Goal: Task Accomplishment & Management: Complete application form

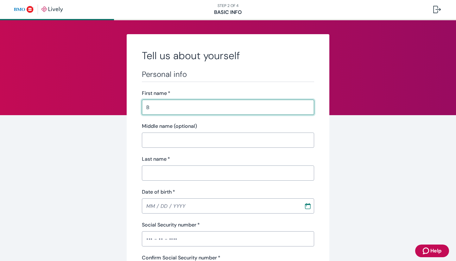
type input "[PERSON_NAME]"
type input "[PHONE_NUMBER]"
type input "[STREET_ADDRESS]"
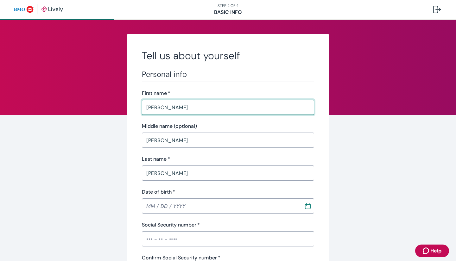
type input "[GEOGRAPHIC_DATA]"
type input "WI"
type input "53218"
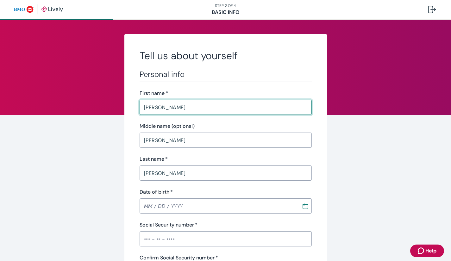
click at [191, 204] on input "Date of birth   *" at bounding box center [219, 206] width 158 height 13
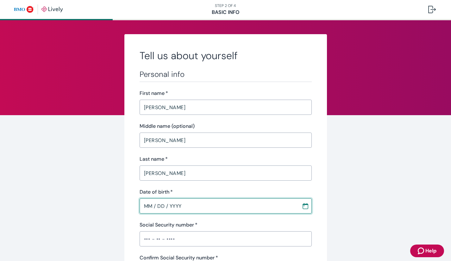
click at [191, 204] on input "MM / DD / YYYY" at bounding box center [219, 206] width 158 height 13
click at [147, 205] on input "MM / DD / YYYY" at bounding box center [219, 206] width 158 height 13
type input "[DATE]"
click at [180, 242] on input "Social Security number   *" at bounding box center [226, 239] width 172 height 13
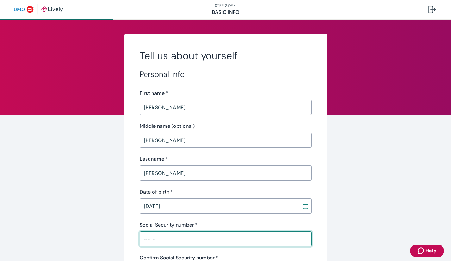
scroll to position [33, 0]
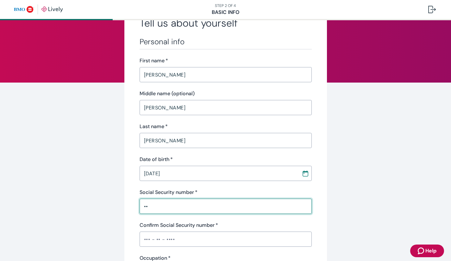
type input "•"
type input "•••-••-3156"
click at [184, 238] on input "Confirm Social Security number   *" at bounding box center [226, 239] width 172 height 13
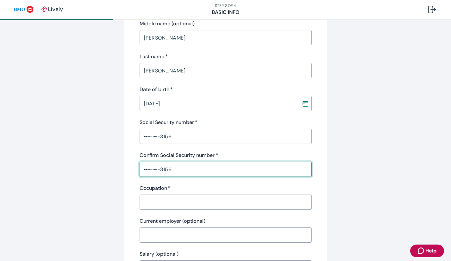
scroll to position [109, 0]
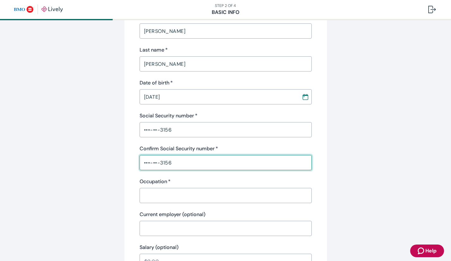
type input "•••-••-3156"
click at [152, 199] on input "Occupation   *" at bounding box center [226, 195] width 172 height 13
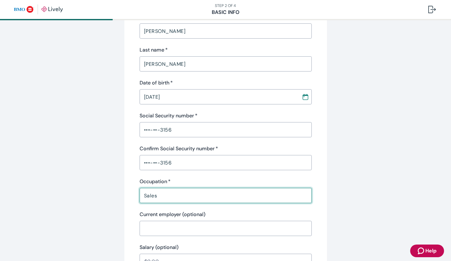
type input "Sales Consultant"
click at [175, 231] on input "Current employer (optional)" at bounding box center [226, 228] width 172 height 13
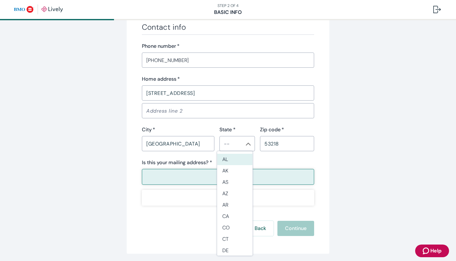
scroll to position [314, 0]
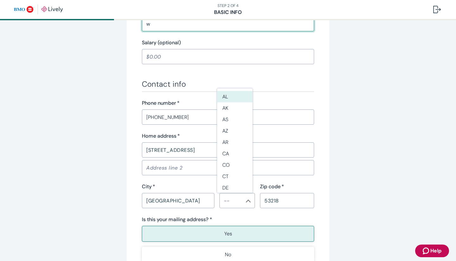
type input "wi"
click at [234, 173] on li "WI" at bounding box center [234, 173] width 35 height 11
type input "WI"
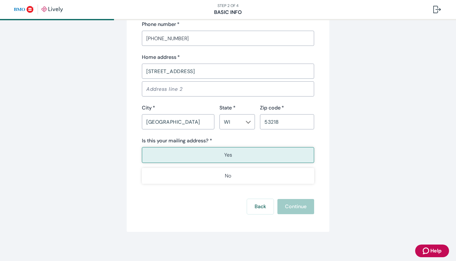
scroll to position [393, 0]
type input "wi"
click at [252, 159] on button "Yes" at bounding box center [228, 154] width 172 height 16
click at [298, 200] on button "Continue" at bounding box center [295, 205] width 37 height 15
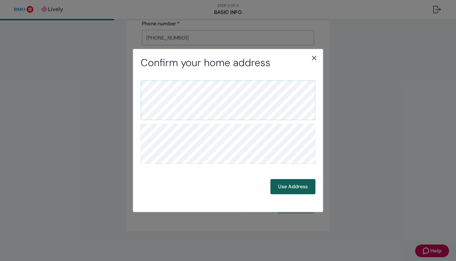
click at [304, 193] on button "Use Address" at bounding box center [292, 186] width 45 height 15
click at [302, 191] on button "Use Address" at bounding box center [292, 186] width 45 height 15
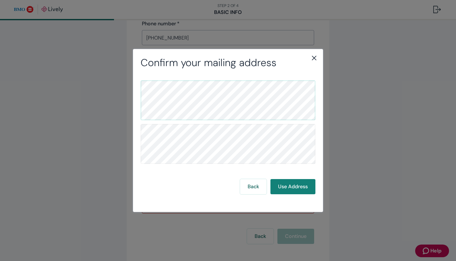
click at [316, 54] on icon "close" at bounding box center [314, 58] width 8 height 8
